Goal: Information Seeking & Learning: Learn about a topic

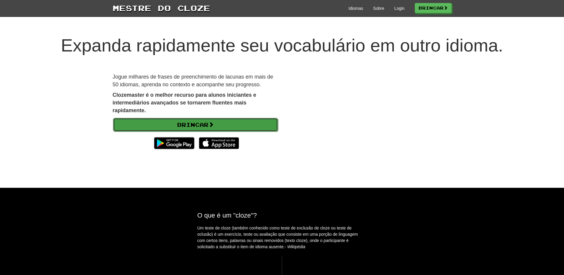
click at [202, 125] on font "Brincar" at bounding box center [192, 124] width 31 height 7
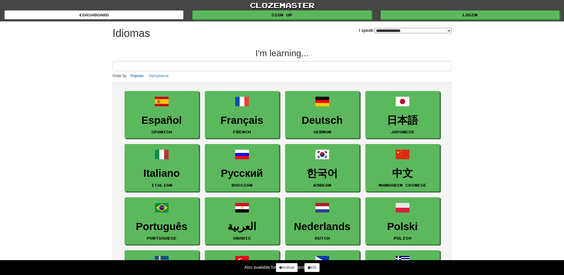
select select "*******"
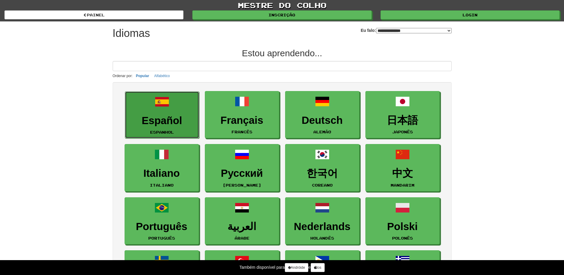
click at [169, 113] on link "Español Espanhol" at bounding box center [162, 114] width 74 height 47
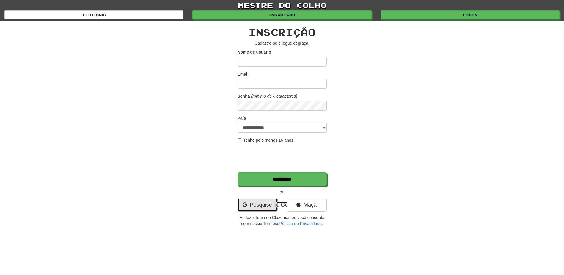
click at [255, 206] on font "Pesquise no Google" at bounding box center [274, 205] width 48 height 6
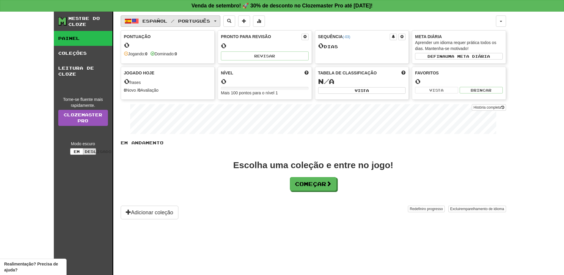
click at [198, 21] on span "Español / Português" at bounding box center [177, 20] width 68 height 5
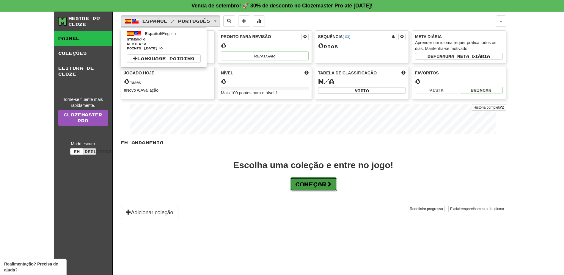
click at [310, 185] on font "Começar" at bounding box center [310, 184] width 31 height 7
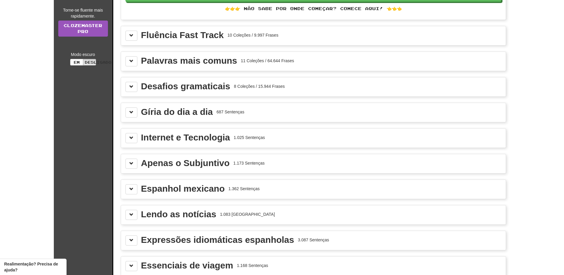
scroll to position [60, 0]
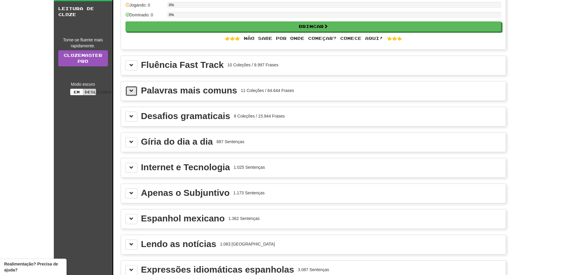
click at [131, 89] on span at bounding box center [131, 91] width 4 height 4
